Goal: Check status: Check status

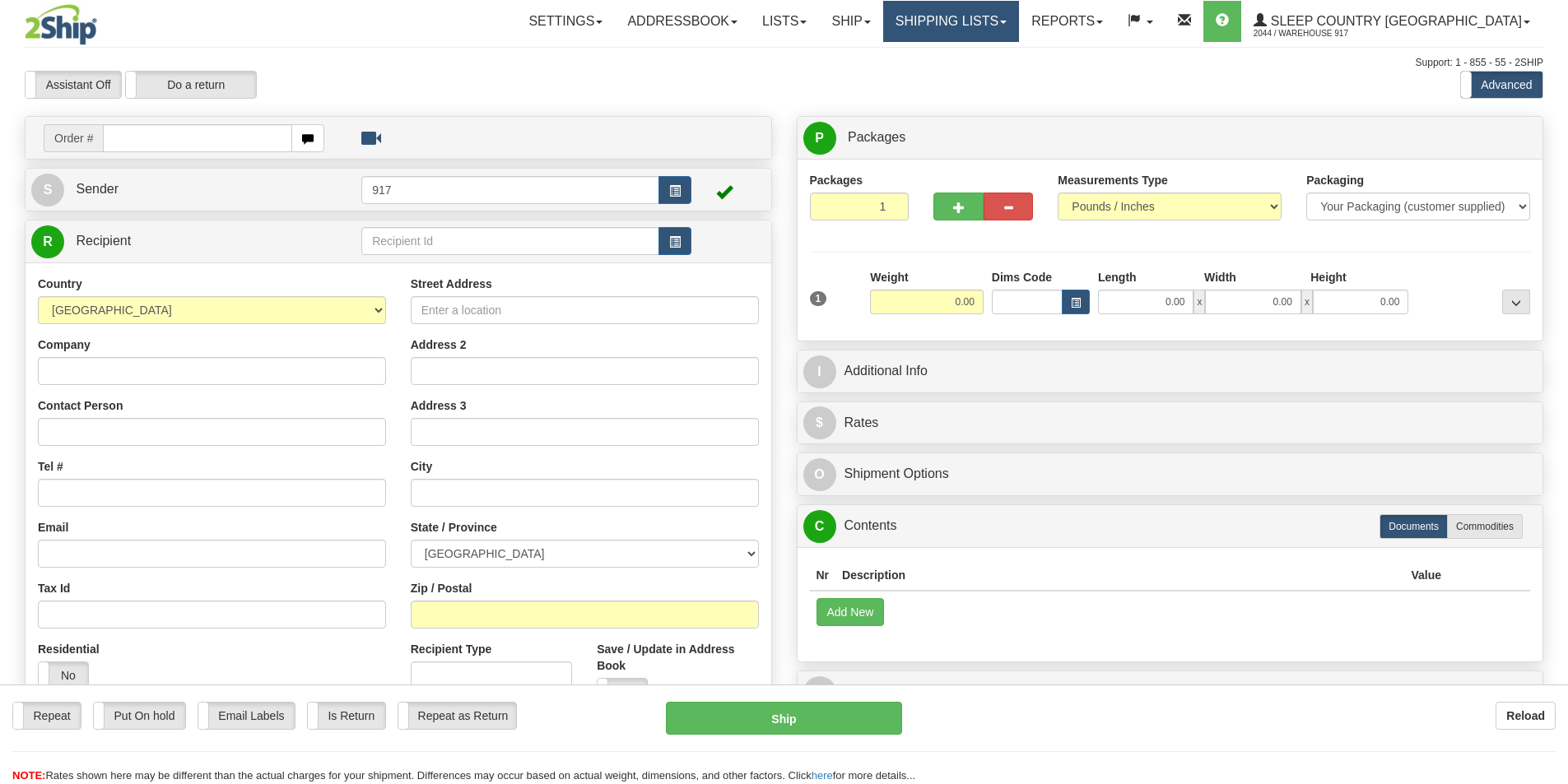
click at [1019, 26] on link "Shipping lists" at bounding box center [951, 21] width 136 height 41
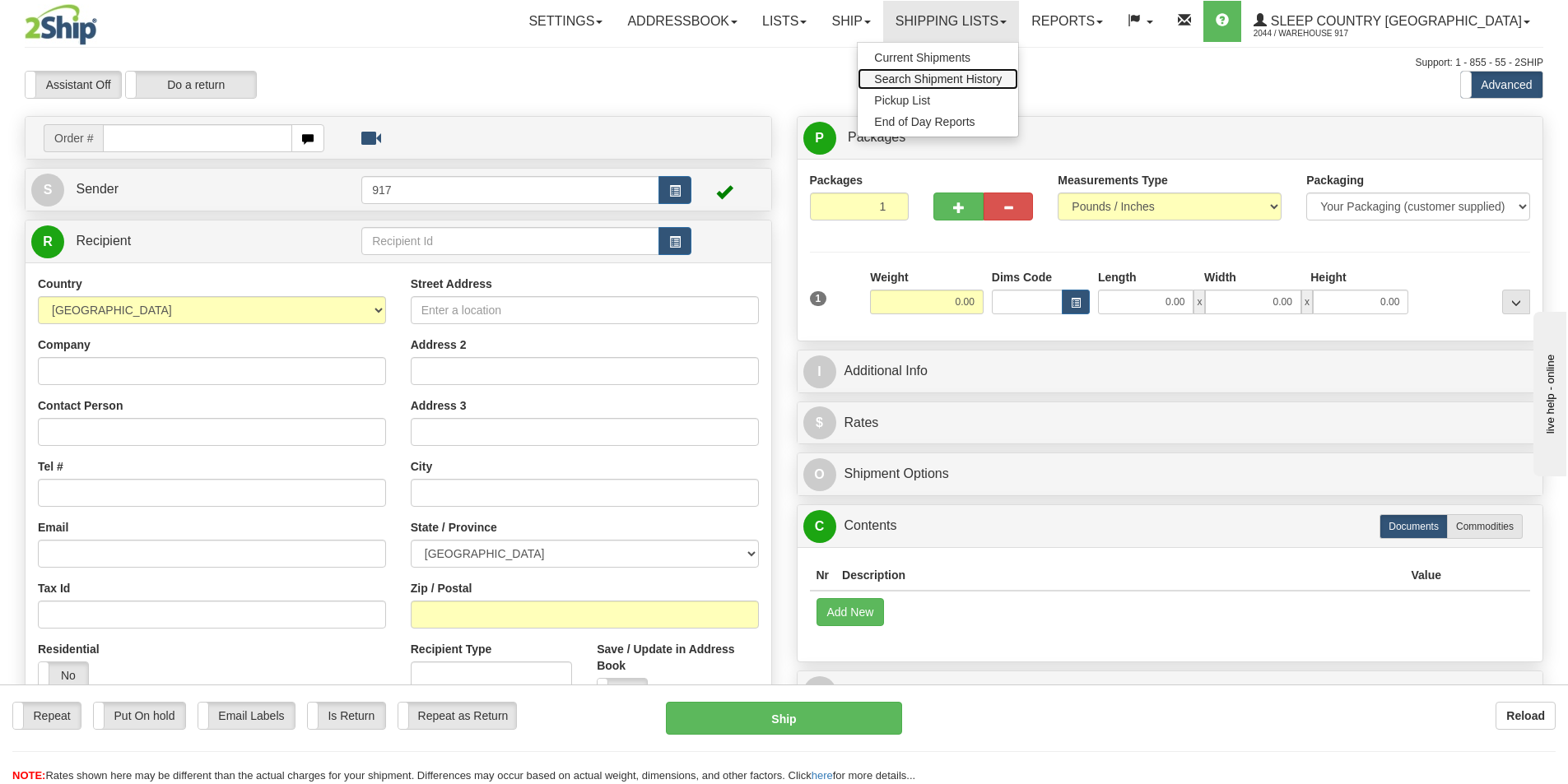
click at [1001, 82] on span "Search Shipment History" at bounding box center [938, 78] width 128 height 13
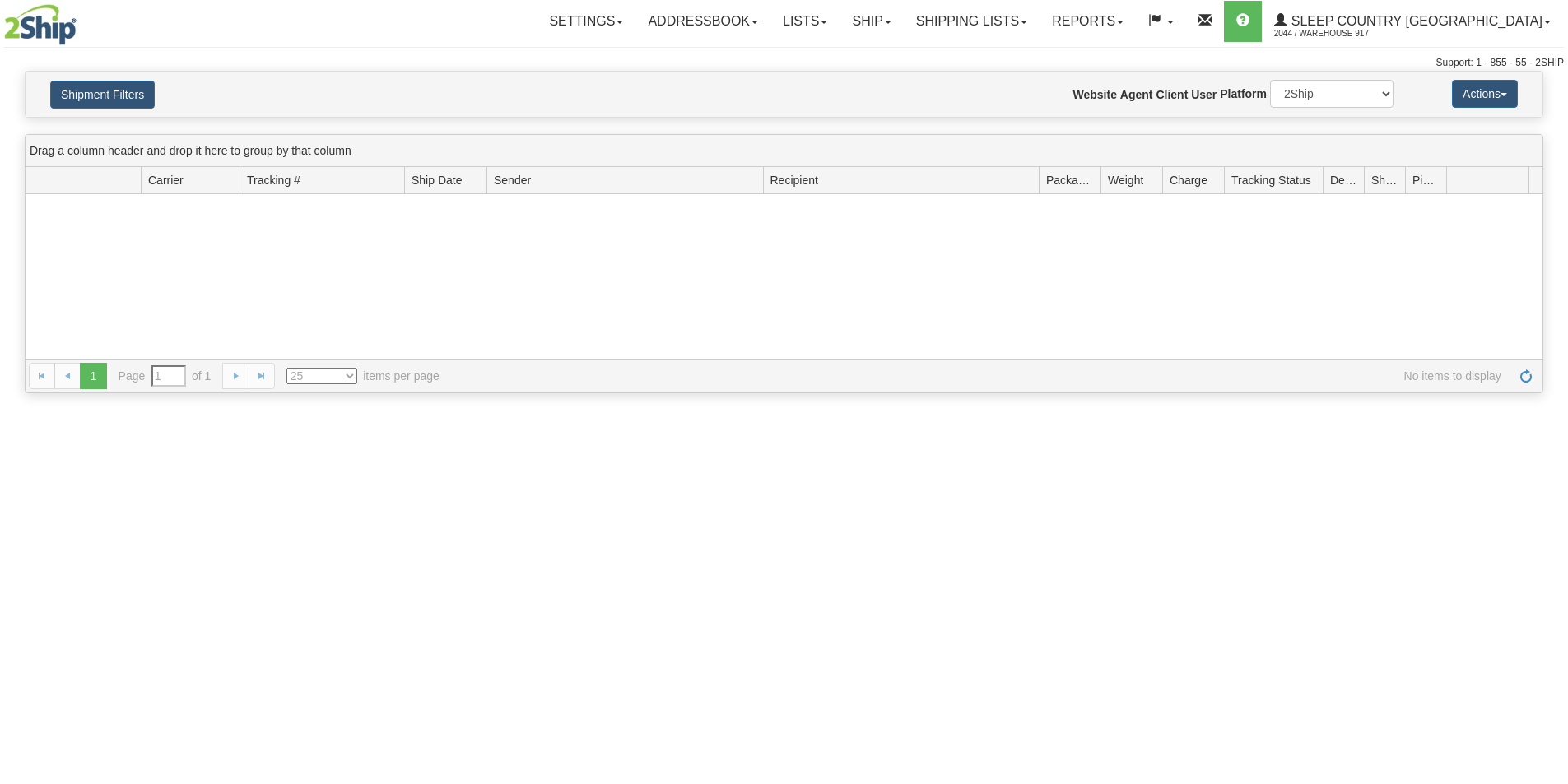
type input "From [DATE] To [DATE]"
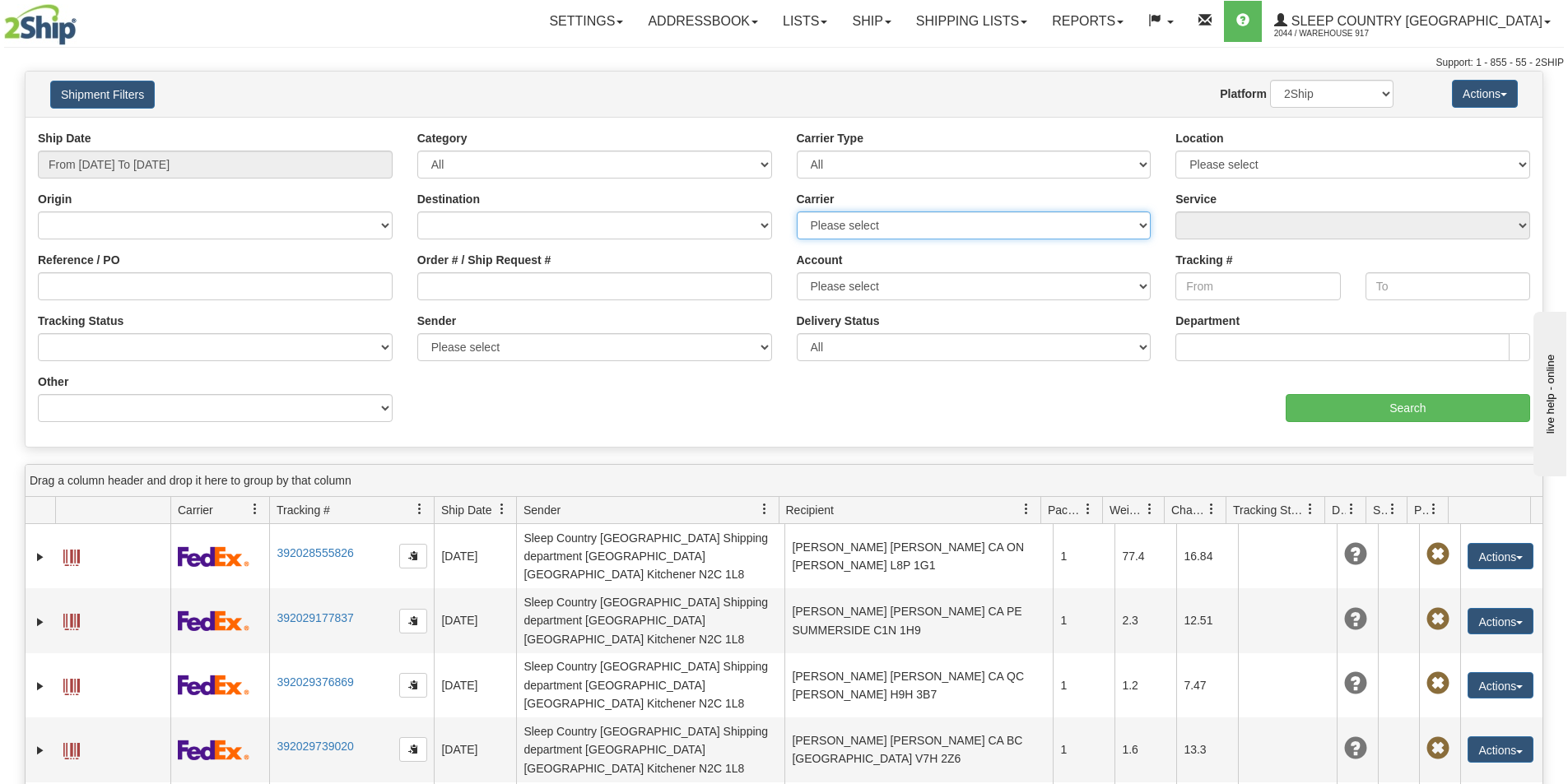
click at [880, 224] on select "Please select [GEOGRAPHIC_DATA] Post Canpar FedEx Express® My Carrier Purolator…" at bounding box center [973, 225] width 355 height 28
click at [880, 223] on select "Please select [GEOGRAPHIC_DATA] Post Canpar FedEx Express® My Carrier Purolator…" at bounding box center [973, 225] width 355 height 28
click at [493, 338] on select "Please select Sleep Country [GEOGRAPHIC_DATA], Warehouse 917 , ([GEOGRAPHIC_DAT…" at bounding box center [594, 347] width 355 height 28
click at [492, 337] on select "Please select Sleep Country [GEOGRAPHIC_DATA], Warehouse 917 , ([GEOGRAPHIC_DAT…" at bounding box center [594, 347] width 355 height 28
click at [531, 173] on select "All Inbound Outbound" at bounding box center [594, 164] width 355 height 28
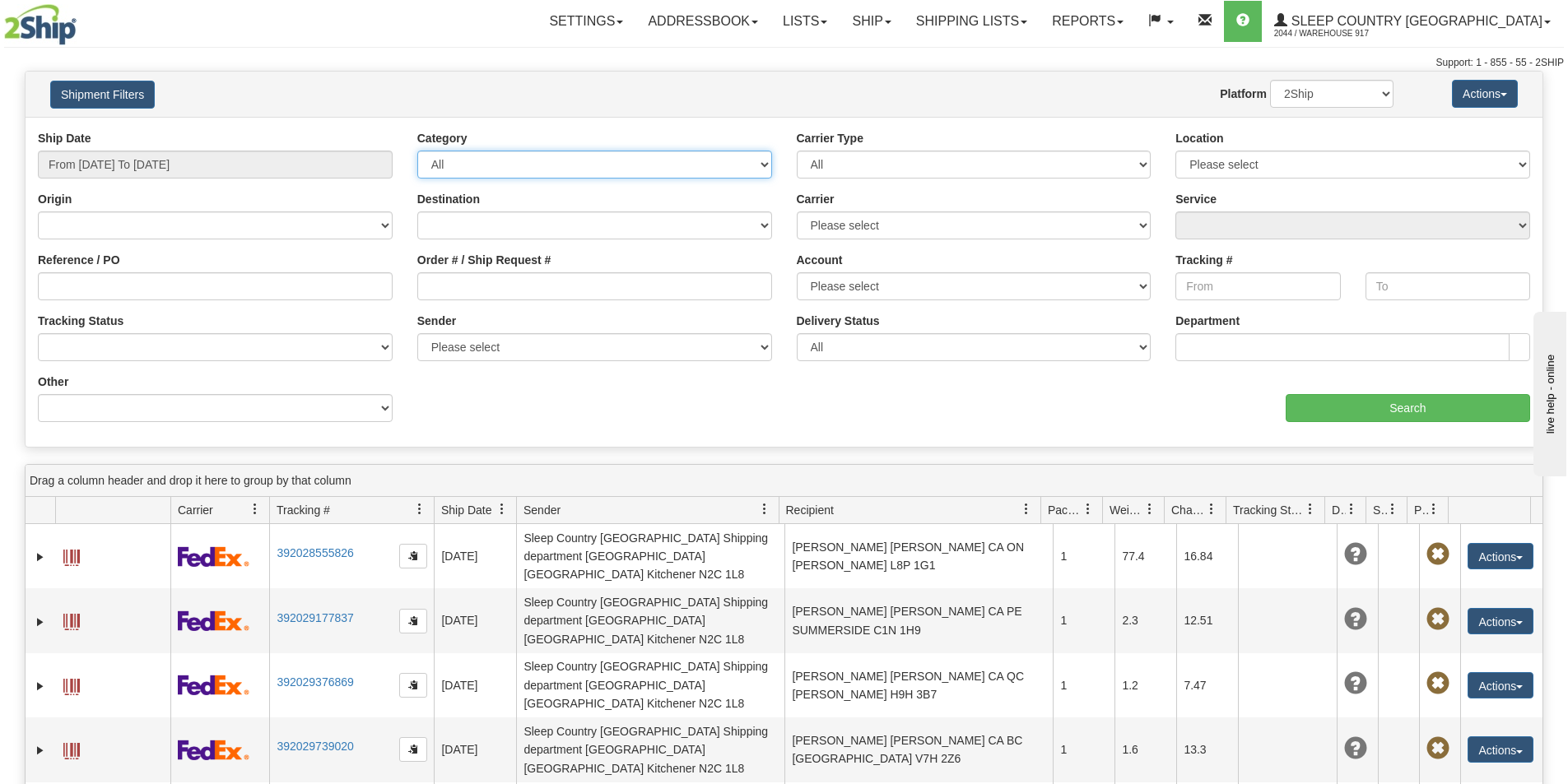
click at [533, 173] on select "All Inbound Outbound" at bounding box center [594, 164] width 355 height 28
click at [824, 164] on select "All Most Common Small Package (Parcel / Courier) International Less Than Truckl…" at bounding box center [973, 164] width 355 height 28
drag, startPoint x: 824, startPoint y: 164, endPoint x: 871, endPoint y: 162, distance: 47.0
click at [824, 164] on select "All Most Common Small Package (Parcel / Courier) International Less Than Truckl…" at bounding box center [973, 164] width 355 height 28
click at [1297, 173] on select "Please select 917 HUSHB HUSHD" at bounding box center [1352, 164] width 355 height 28
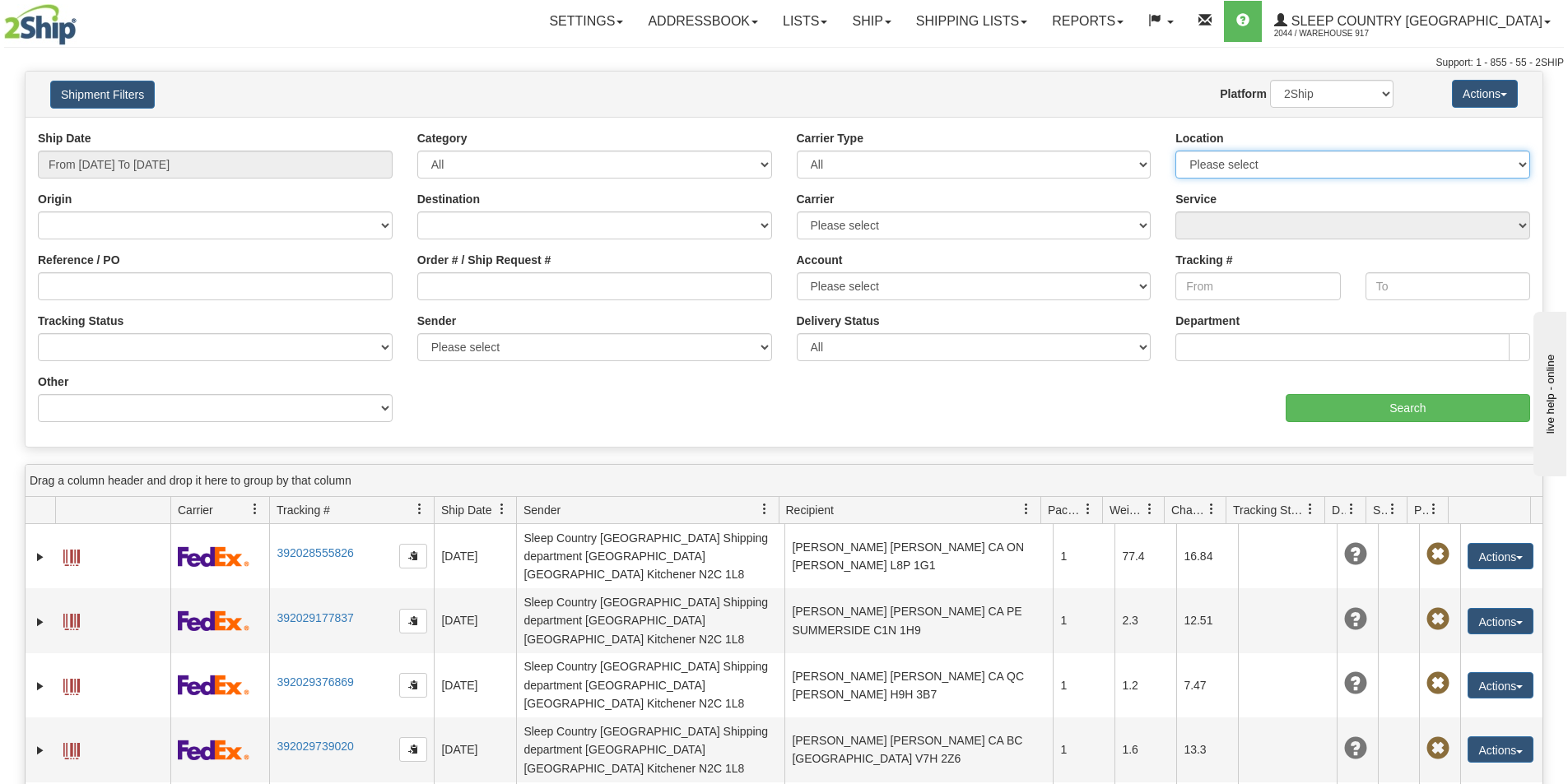
select select "7614"
click at [1175, 151] on select "Please select 917 HUSHB HUSHD" at bounding box center [1352, 164] width 355 height 28
click at [1399, 412] on input "Search" at bounding box center [1407, 407] width 244 height 28
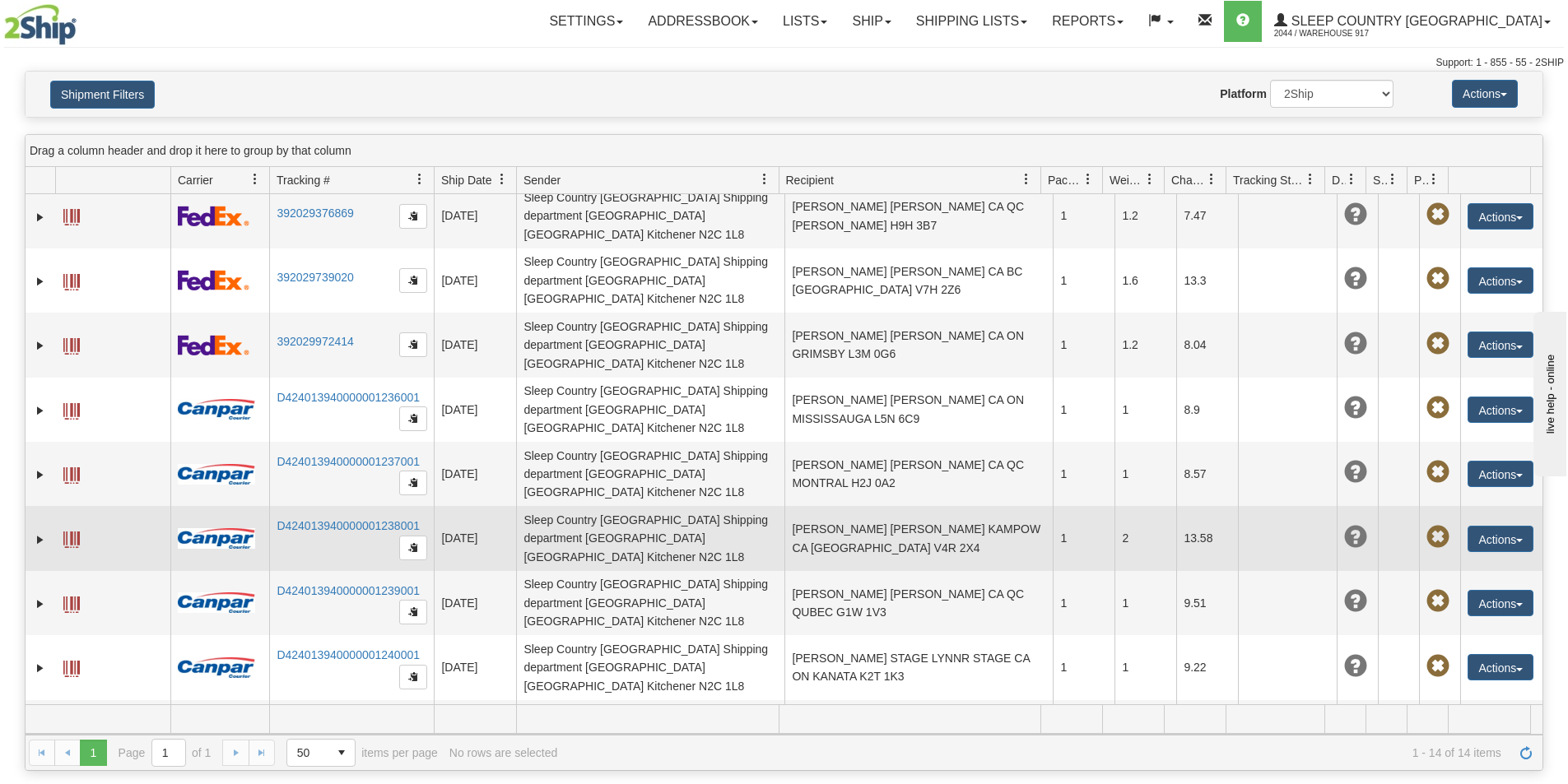
scroll to position [45, 0]
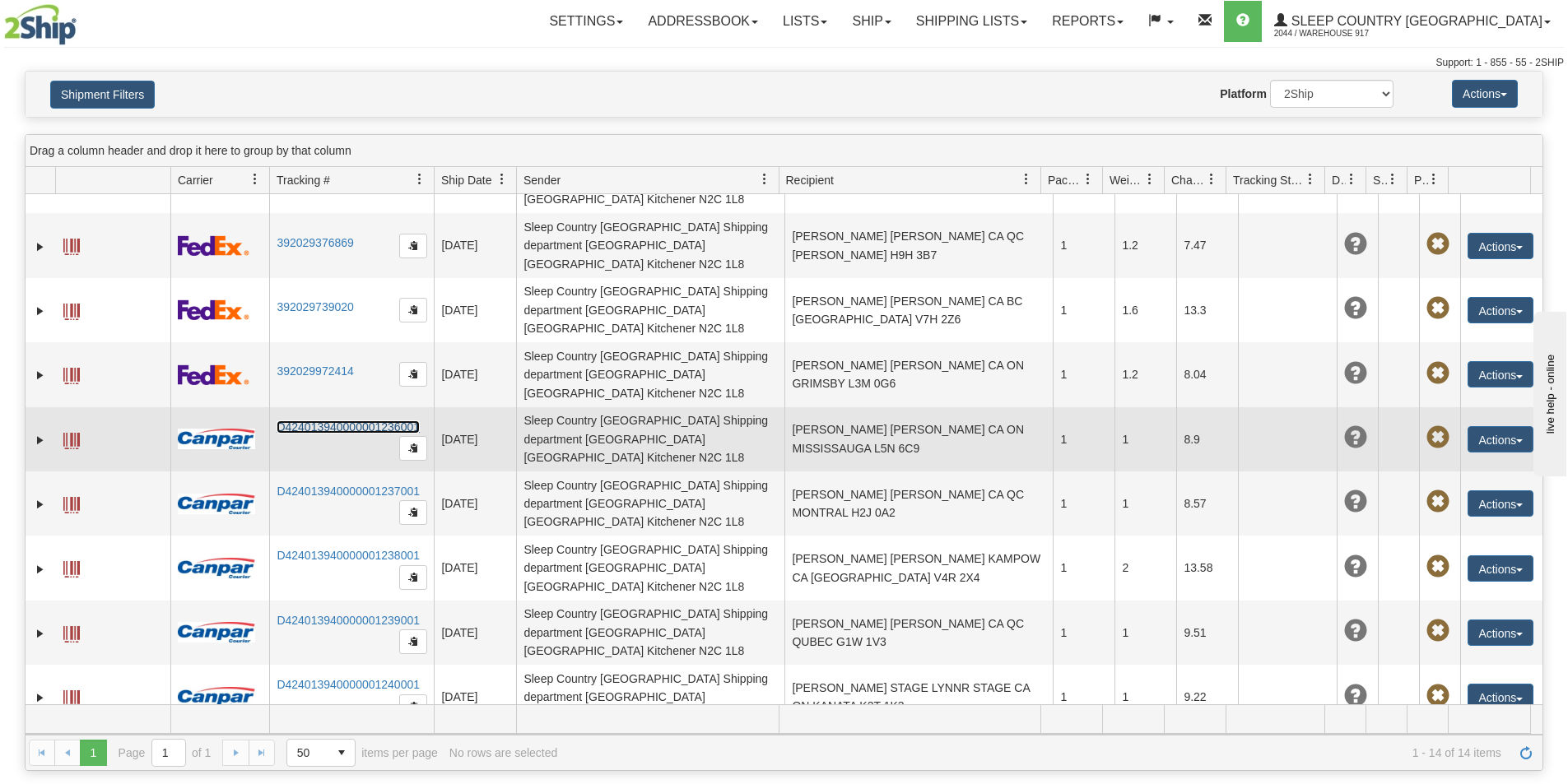
click at [316, 420] on link "D424013940000001236001" at bounding box center [348, 426] width 143 height 13
click at [37, 432] on link "Expand" at bounding box center [40, 440] width 16 height 16
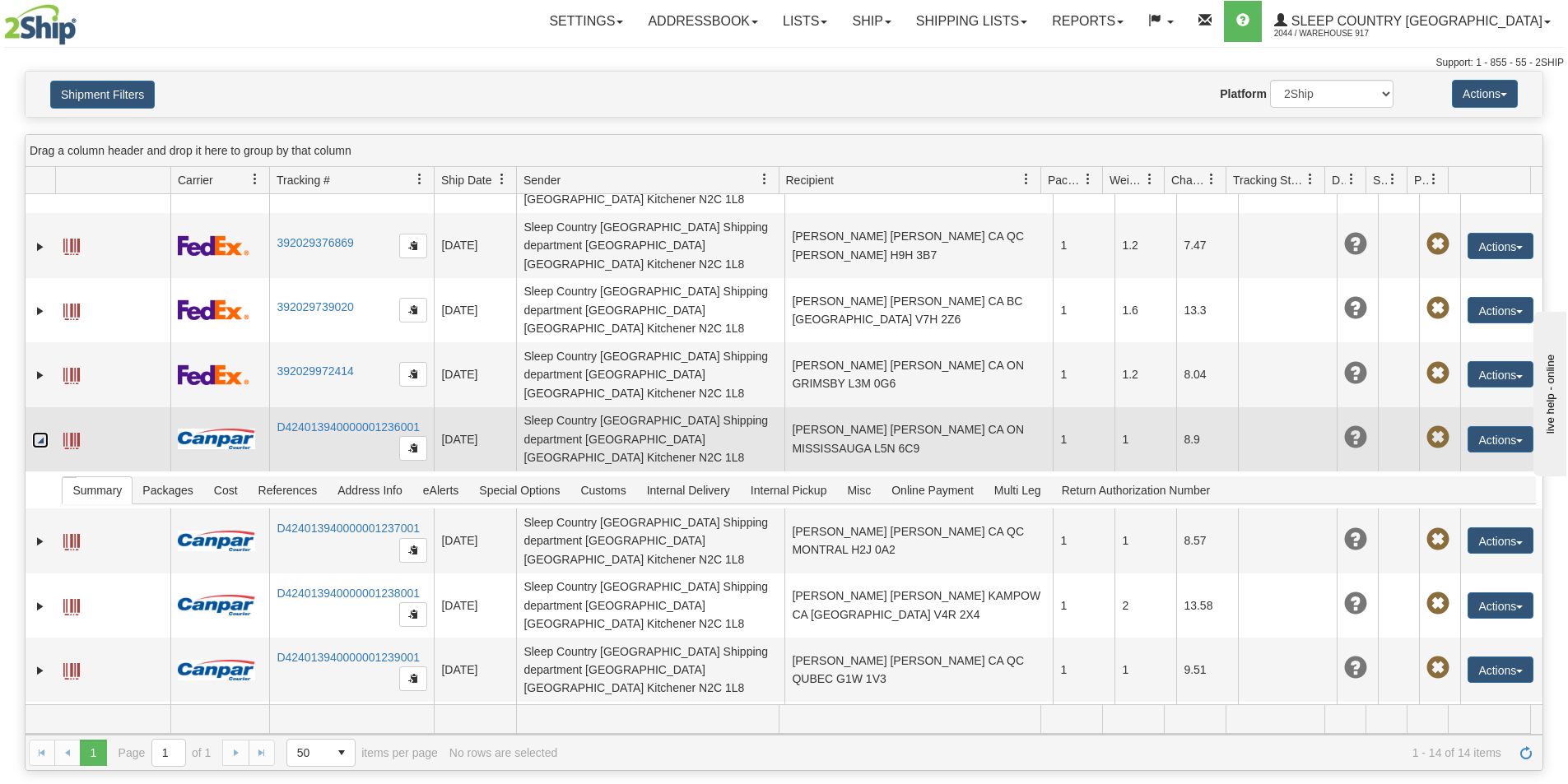
click at [77, 433] on span at bounding box center [71, 440] width 16 height 16
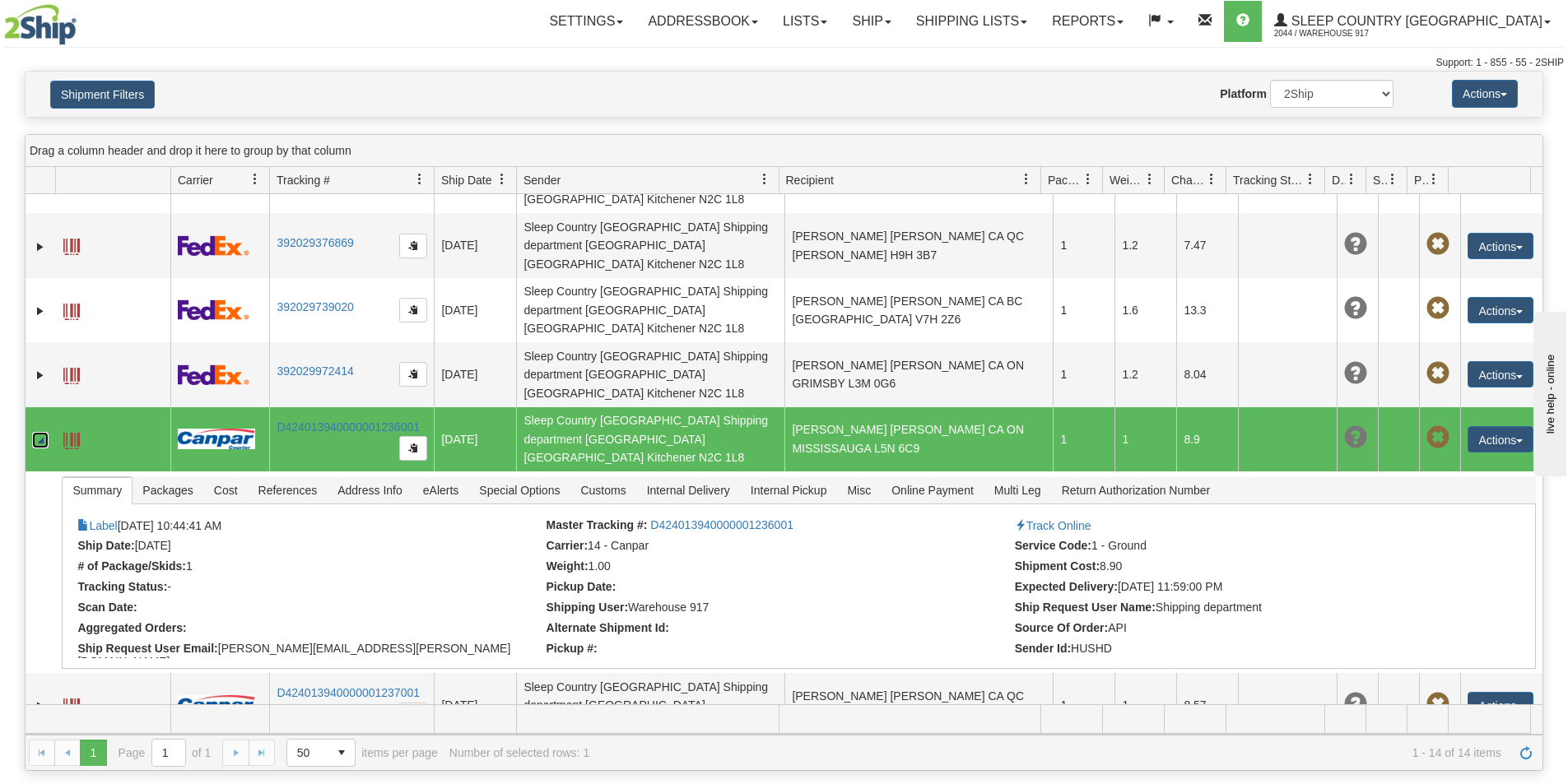
click at [39, 432] on link "Collapse" at bounding box center [40, 440] width 16 height 16
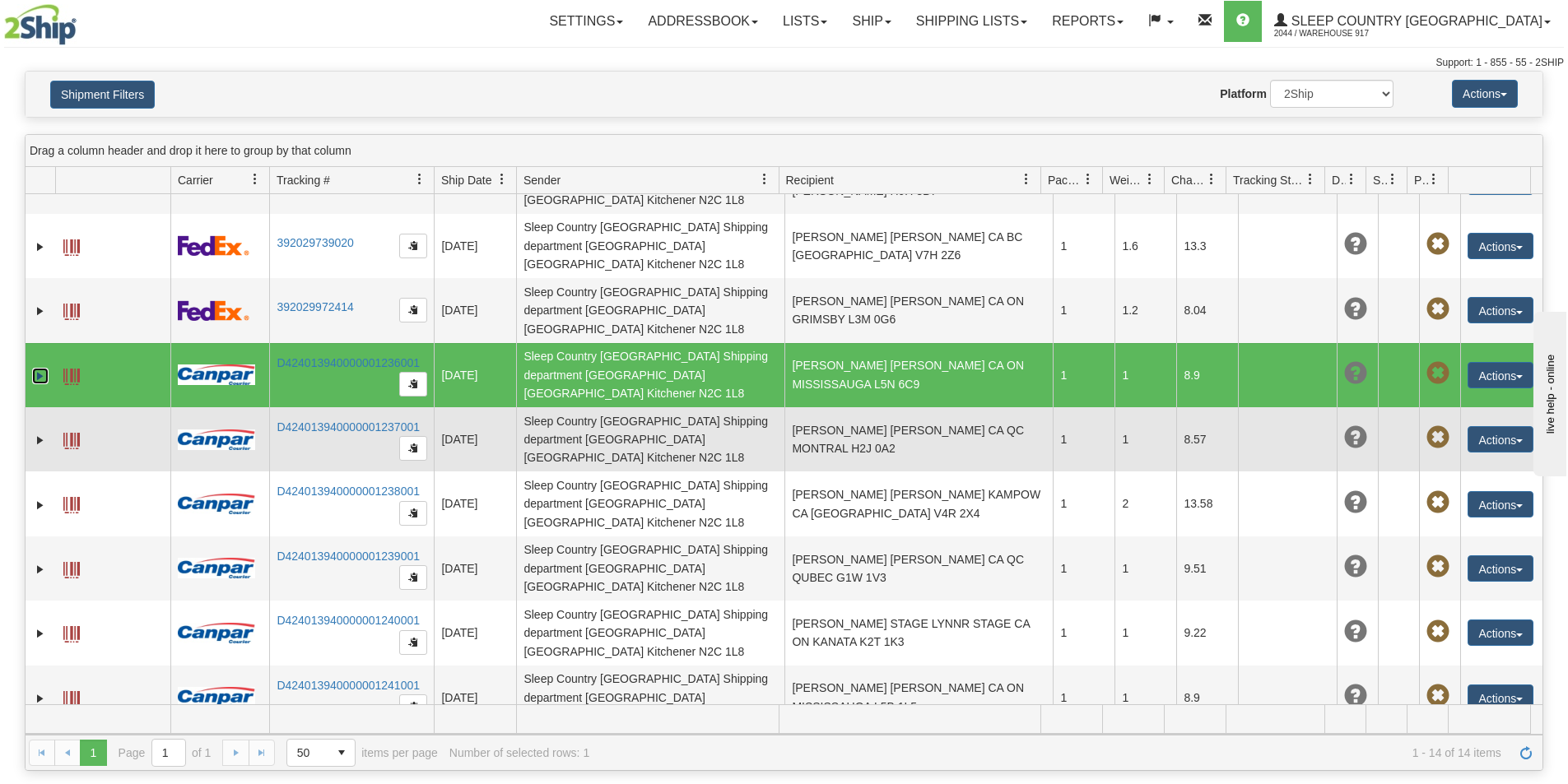
scroll to position [0, 0]
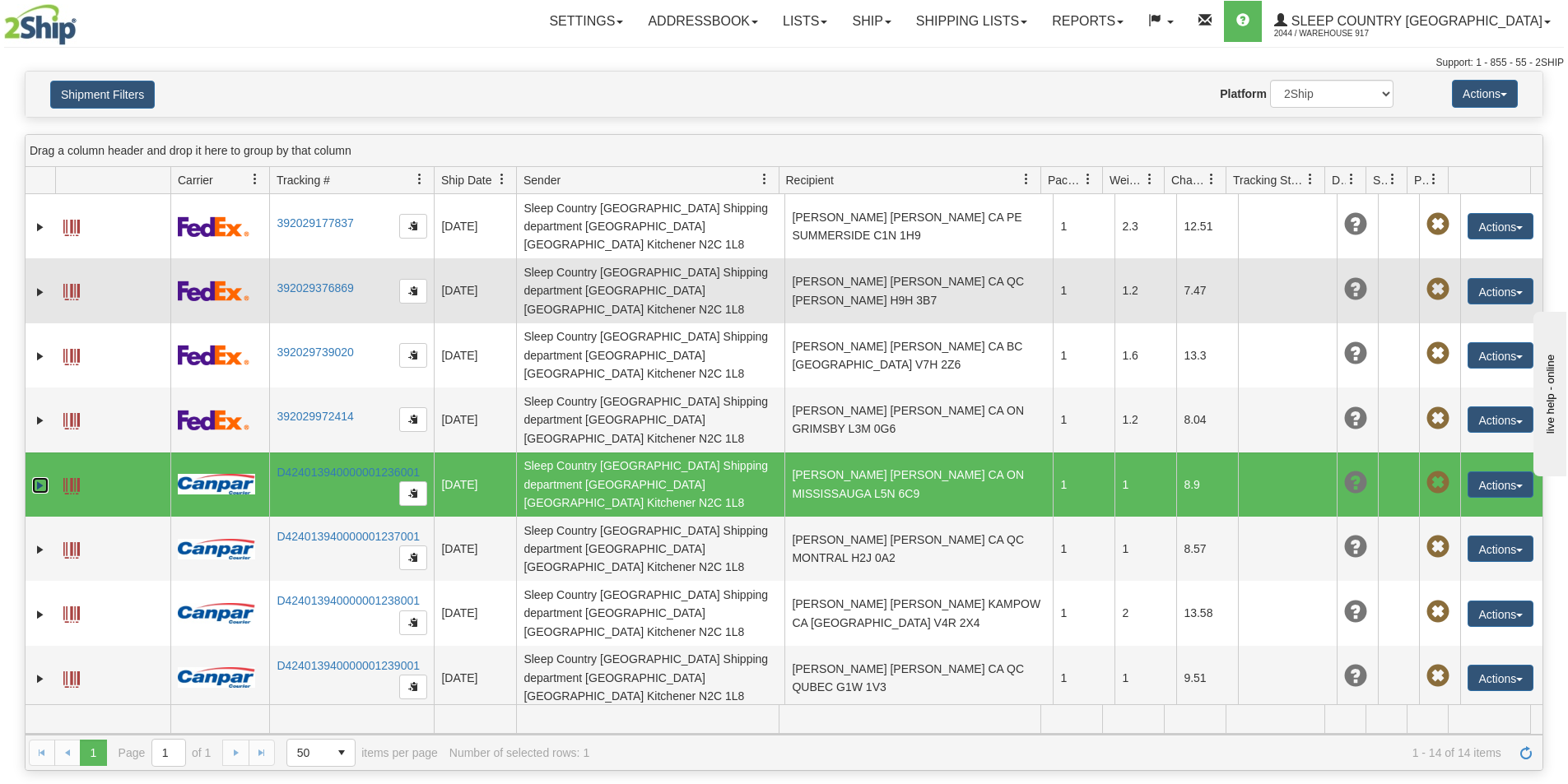
click at [77, 284] on span at bounding box center [71, 292] width 16 height 16
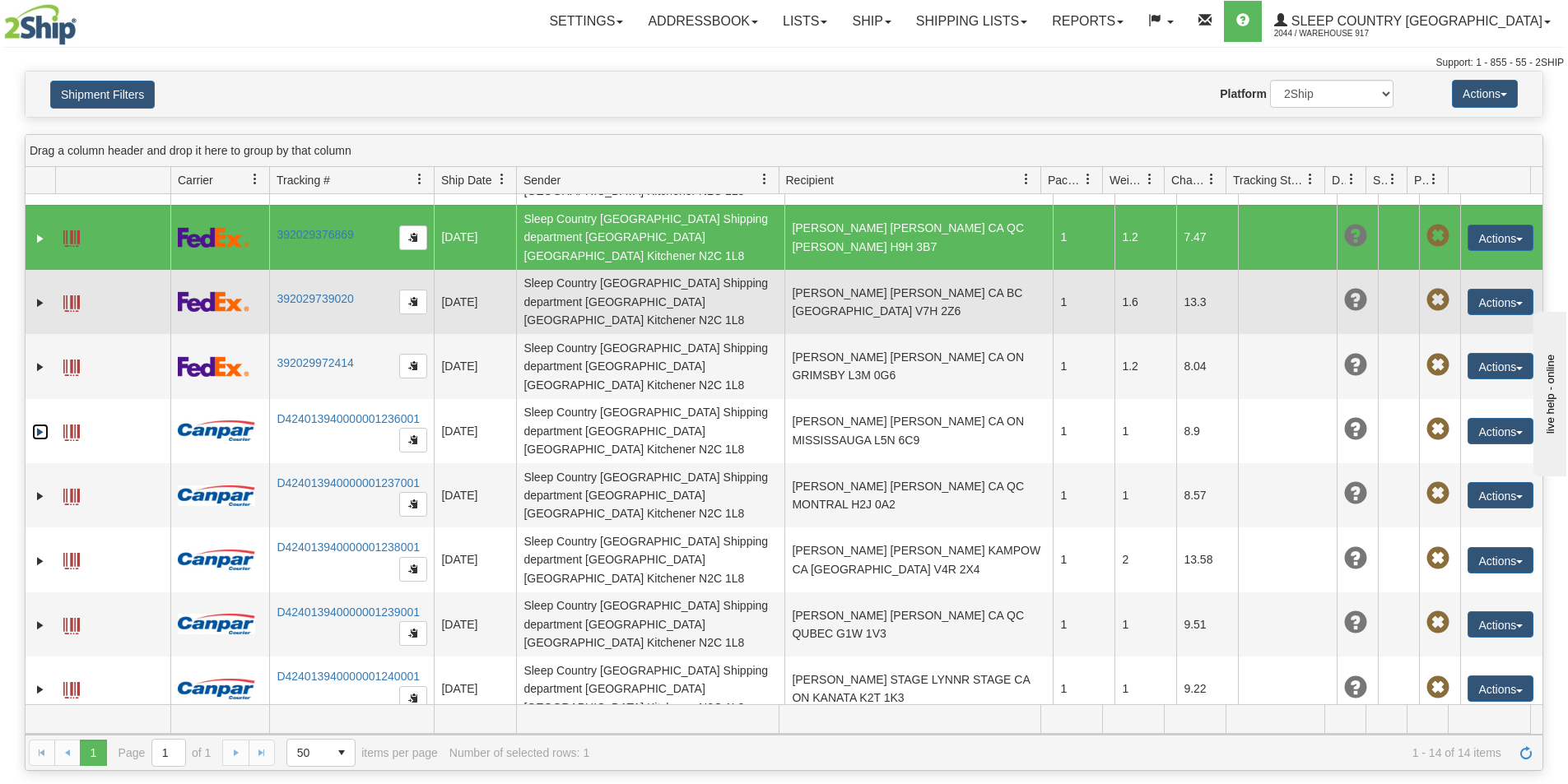
scroll to position [82, 0]
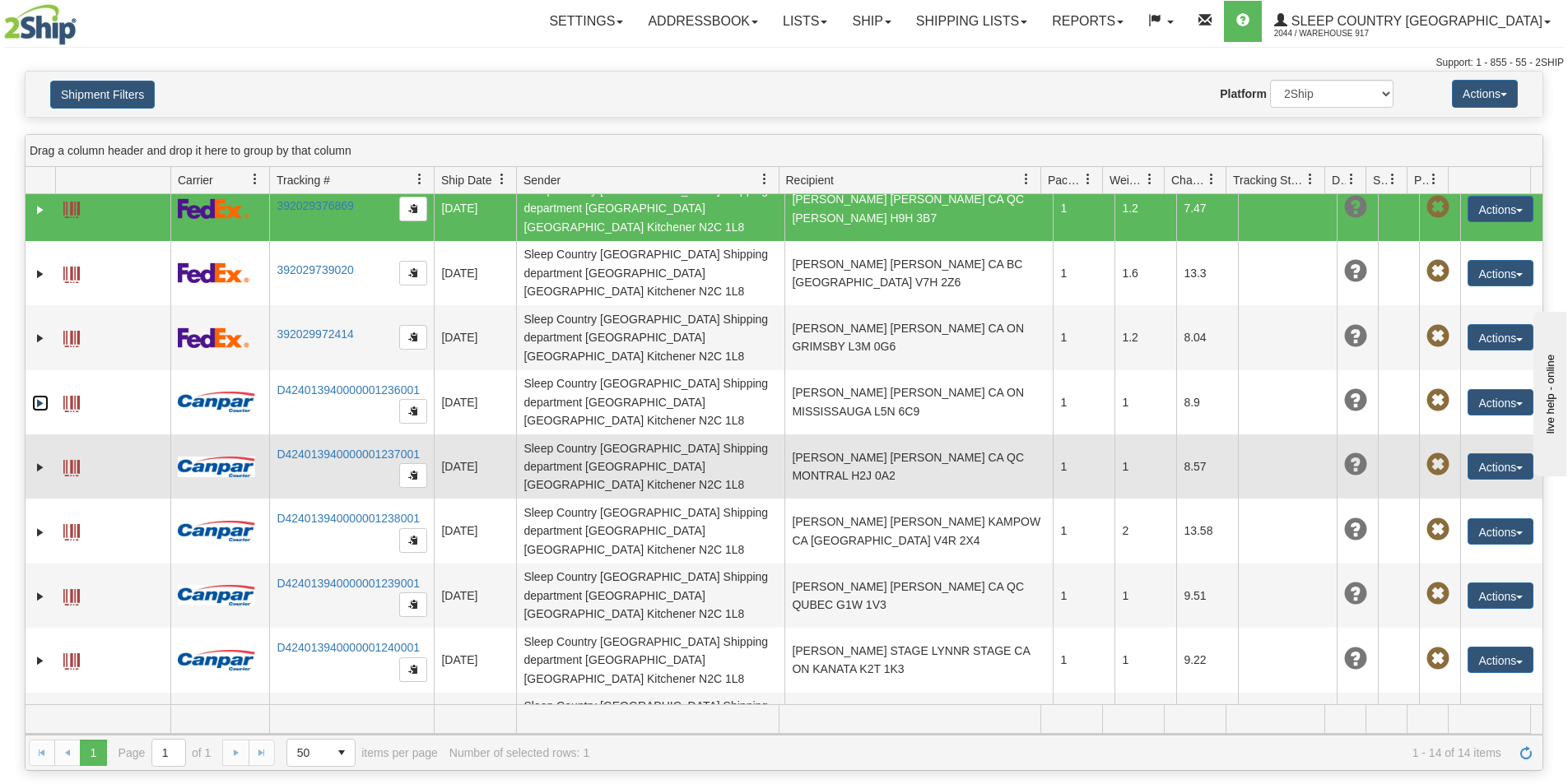
click at [62, 435] on td at bounding box center [112, 466] width 115 height 64
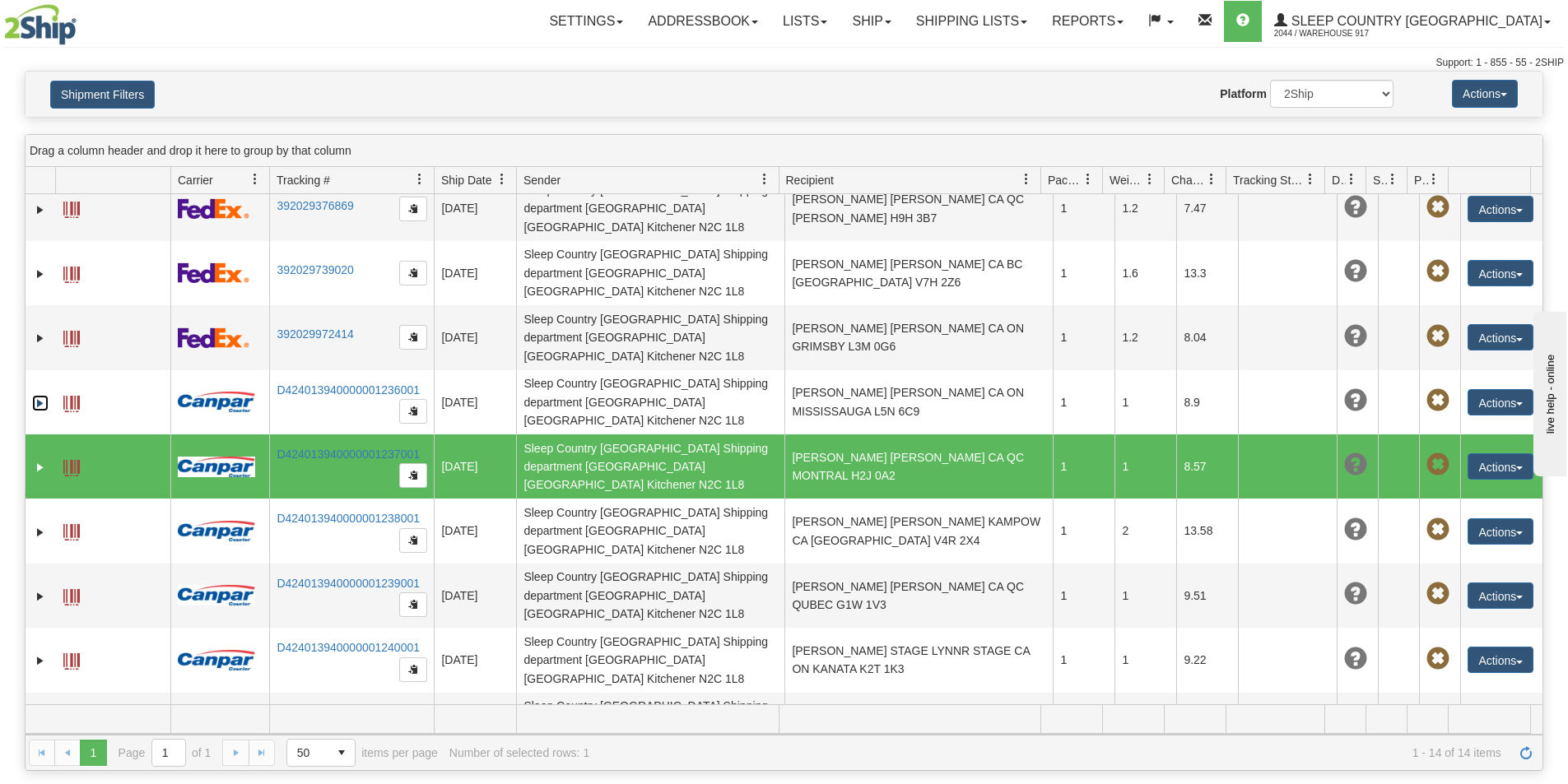
click at [70, 460] on span at bounding box center [71, 468] width 16 height 16
